Goal: Navigation & Orientation: Go to known website

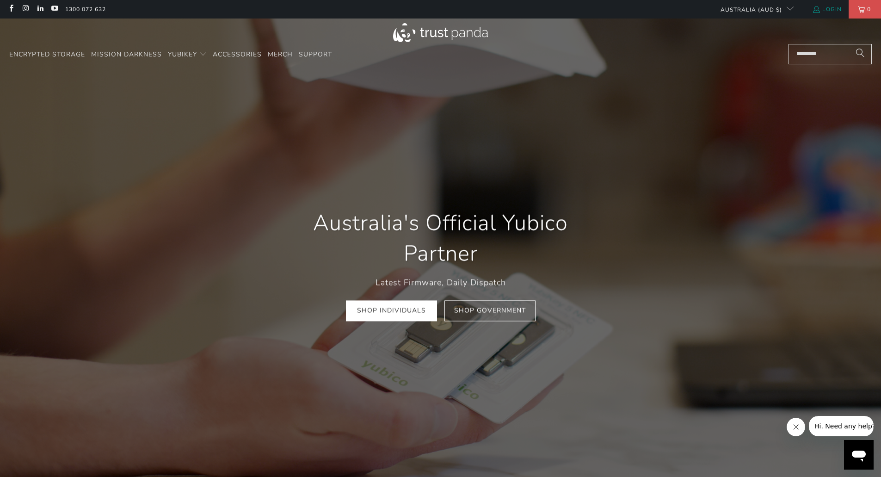
click at [828, 6] on link "Login" at bounding box center [827, 9] width 30 height 10
click at [828, 10] on link "Login" at bounding box center [827, 9] width 30 height 10
